Goal: Task Accomplishment & Management: Manage account settings

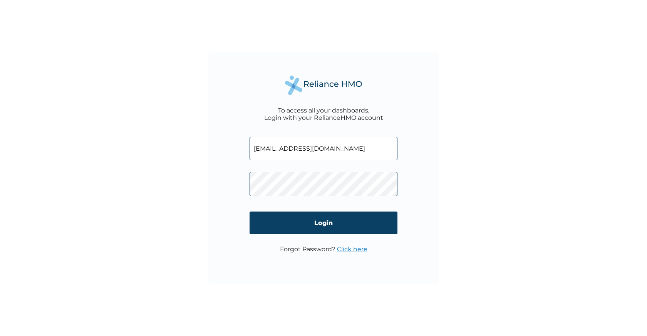
type input "people@uvest.homes"
click input "Login" at bounding box center [323, 222] width 148 height 23
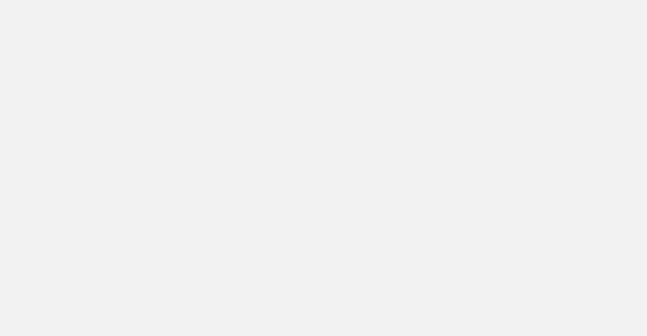
click at [322, 74] on div at bounding box center [323, 168] width 647 height 336
click at [242, 65] on div at bounding box center [323, 168] width 647 height 336
click at [332, 69] on div at bounding box center [323, 168] width 647 height 336
